Goal: Transaction & Acquisition: Purchase product/service

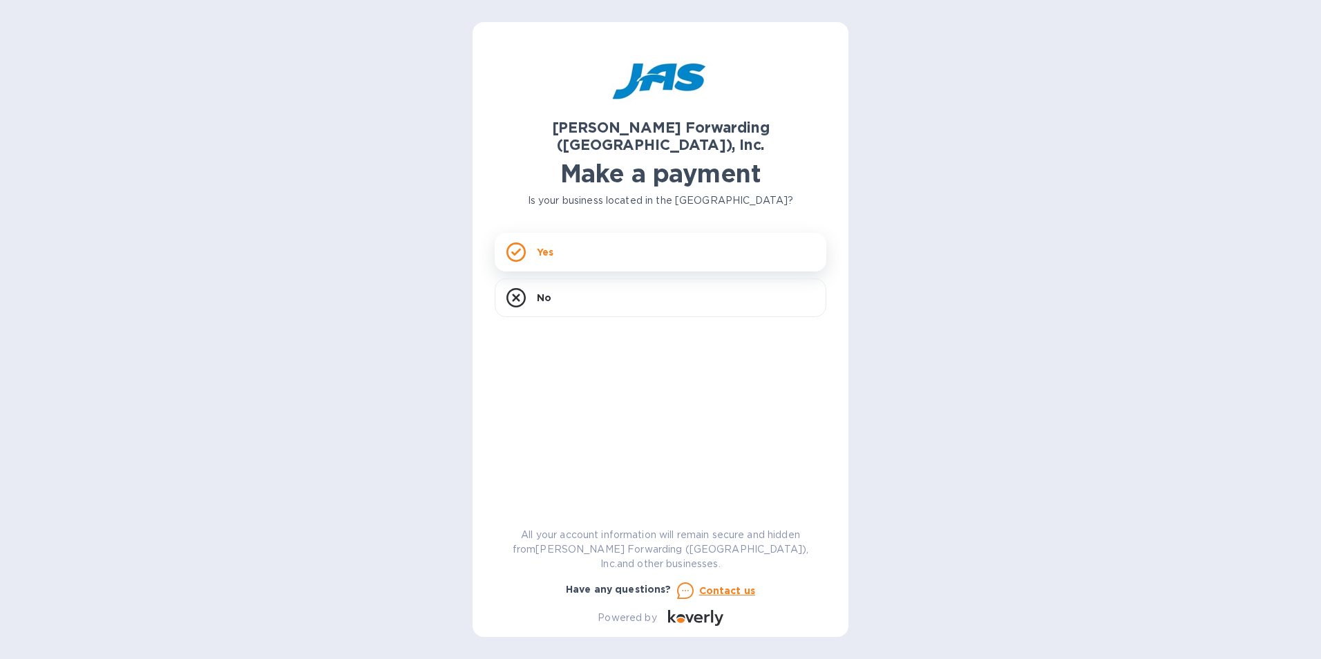
click at [520, 243] on icon at bounding box center [516, 252] width 19 height 19
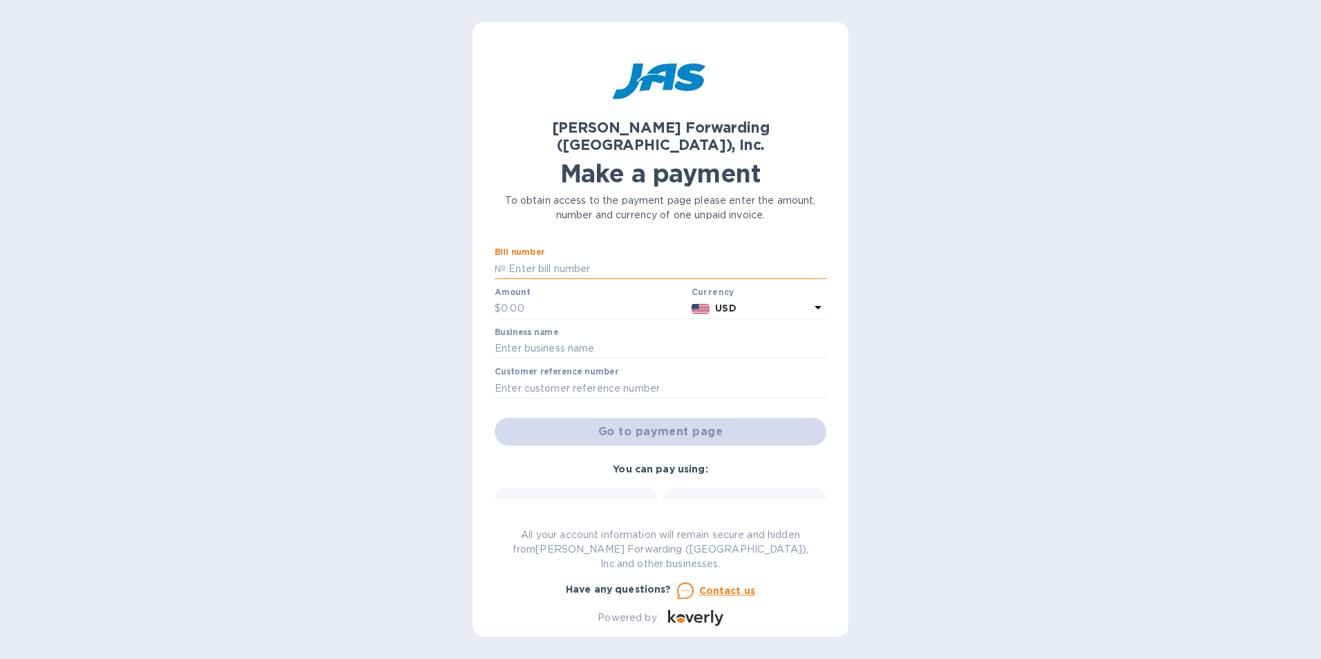
click at [522, 258] on input "text" at bounding box center [666, 268] width 321 height 21
type input "BNA503307476"
drag, startPoint x: 529, startPoint y: 296, endPoint x: 398, endPoint y: 296, distance: 131.3
click at [398, 296] on div "[PERSON_NAME] Forwarding ([GEOGRAPHIC_DATA]), Inc. Make a payment To obtain acc…" at bounding box center [660, 329] width 1321 height 659
type input "5,758.97"
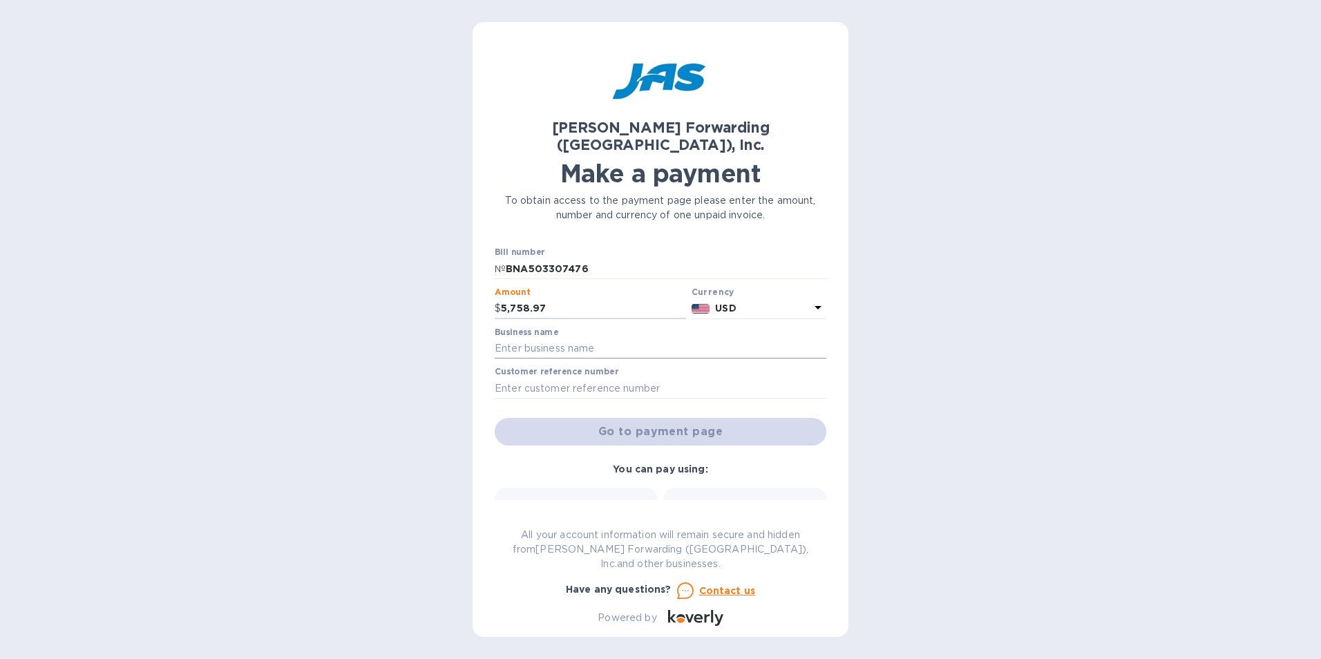
click at [536, 339] on input "text" at bounding box center [661, 349] width 332 height 21
type input "[PERSON_NAME] Manufacturing"
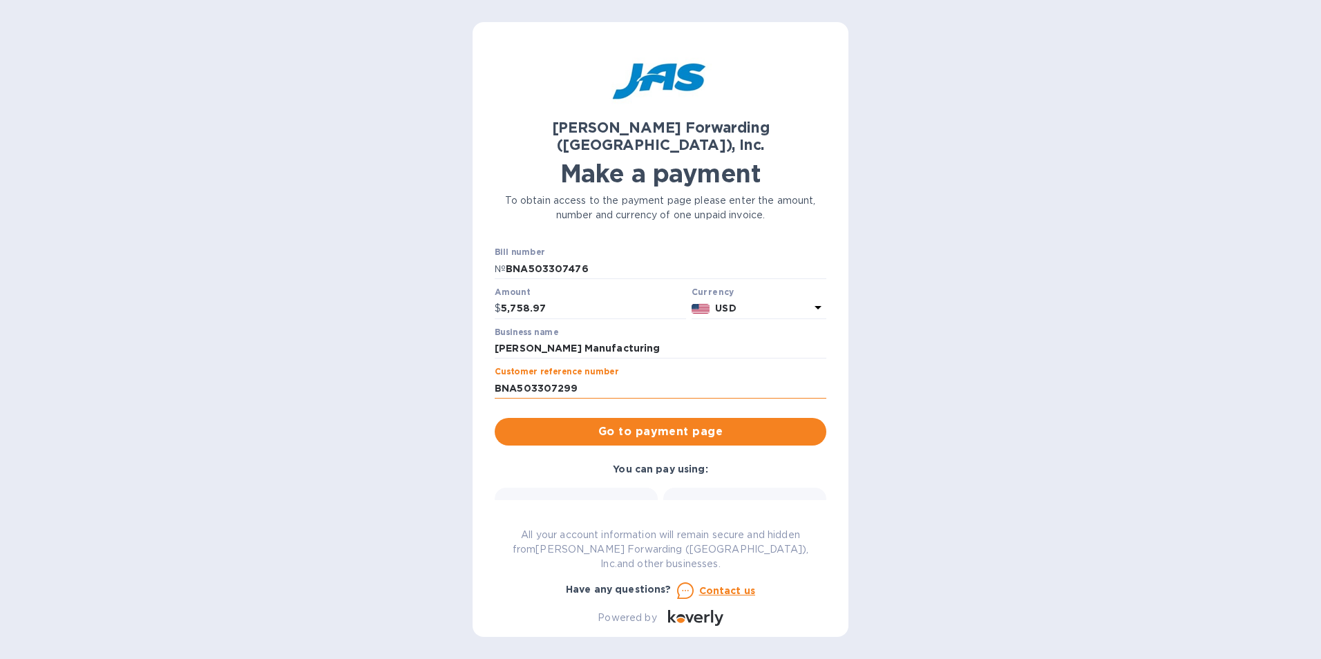
drag, startPoint x: 578, startPoint y: 372, endPoint x: 558, endPoint y: 376, distance: 21.1
click at [558, 378] on input "BNA503307299" at bounding box center [661, 388] width 332 height 21
type input "BNA503307476"
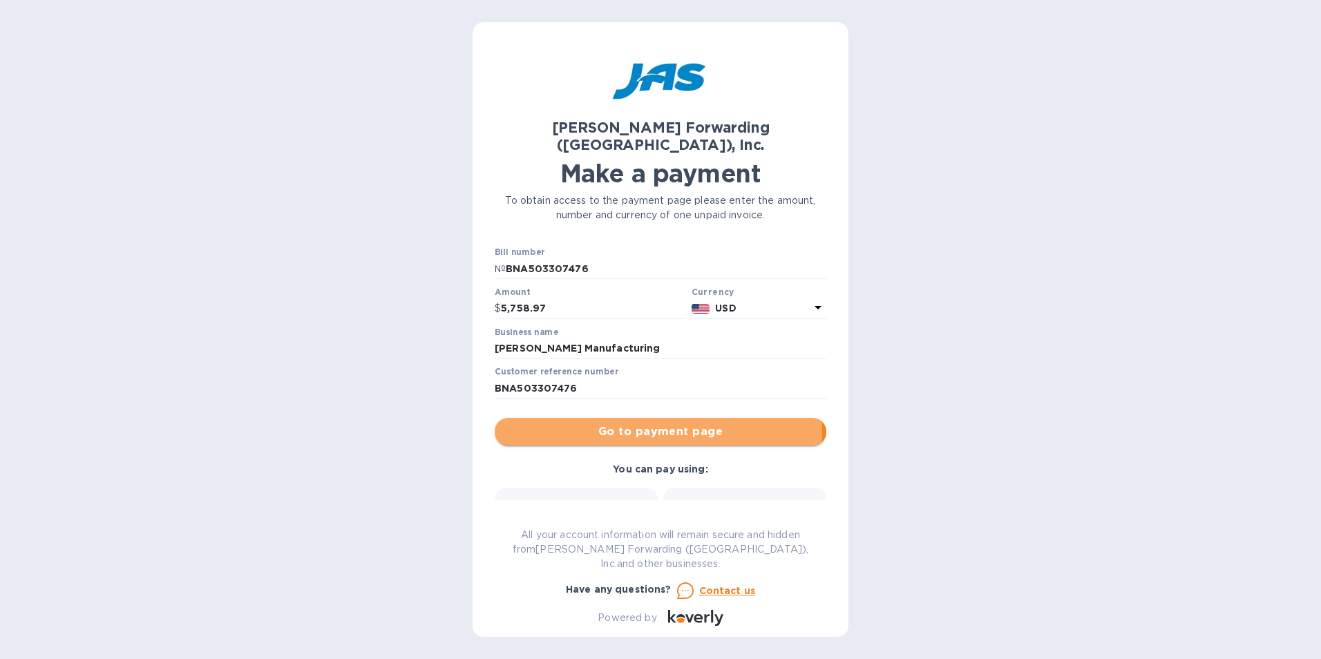
click at [652, 424] on span "Go to payment page" at bounding box center [661, 432] width 310 height 17
